Goal: Find contact information: Find contact information

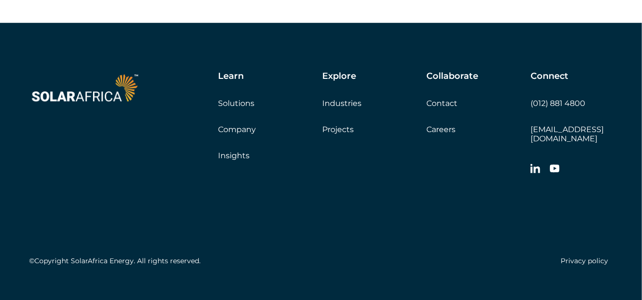
scroll to position [2298, 0]
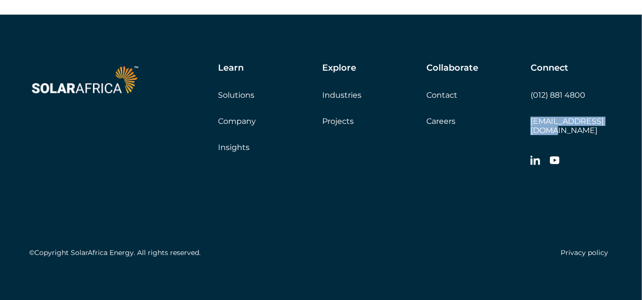
drag, startPoint x: 619, startPoint y: 123, endPoint x: 531, endPoint y: 123, distance: 88.7
click at [531, 123] on div "Learn Solutions Company Insights Explore Industries Projects Collaborate Contac…" at bounding box center [321, 163] width 642 height 296
copy link "[EMAIL_ADDRESS][DOMAIN_NAME]"
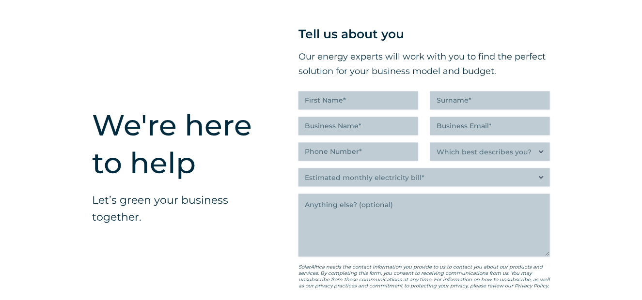
scroll to position [1847, 0]
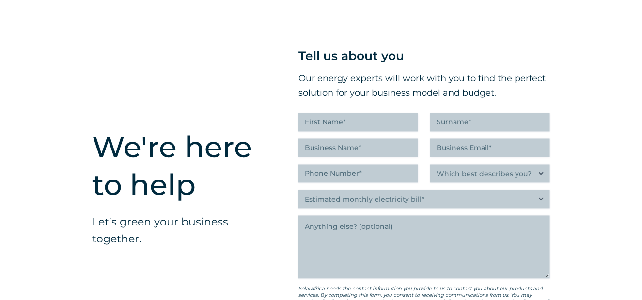
drag, startPoint x: 641, startPoint y: 224, endPoint x: 639, endPoint y: 168, distance: 56.2
click at [639, 168] on div "We're here to help Let’s green your business together. " (Required) " indicates…" at bounding box center [321, 227] width 642 height 475
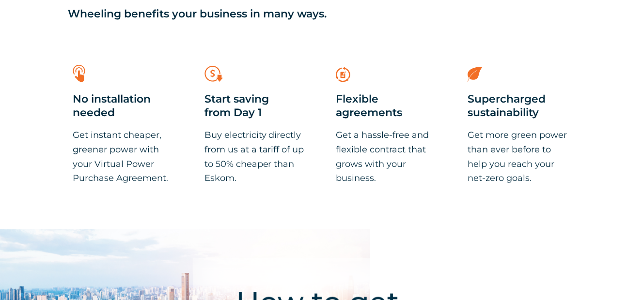
scroll to position [232, 0]
